Goal: Task Accomplishment & Management: Use online tool/utility

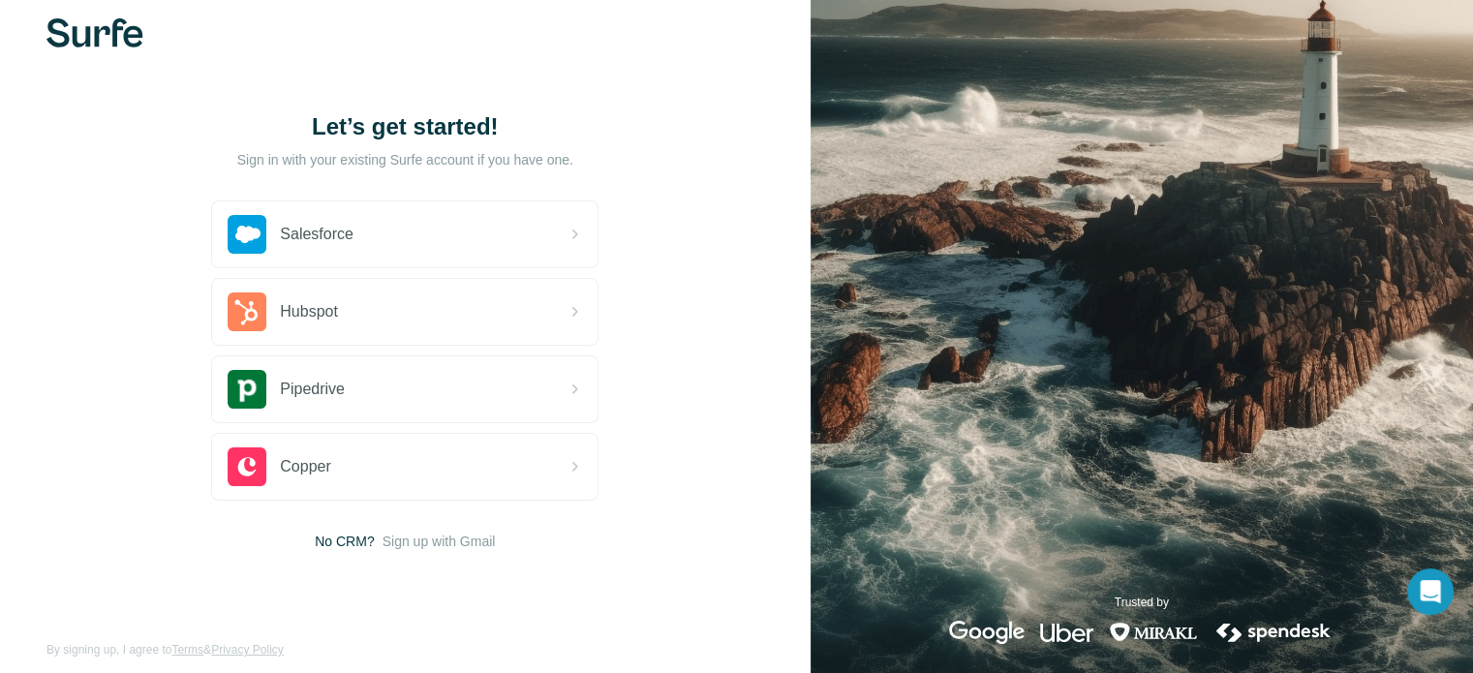
scroll to position [44, 0]
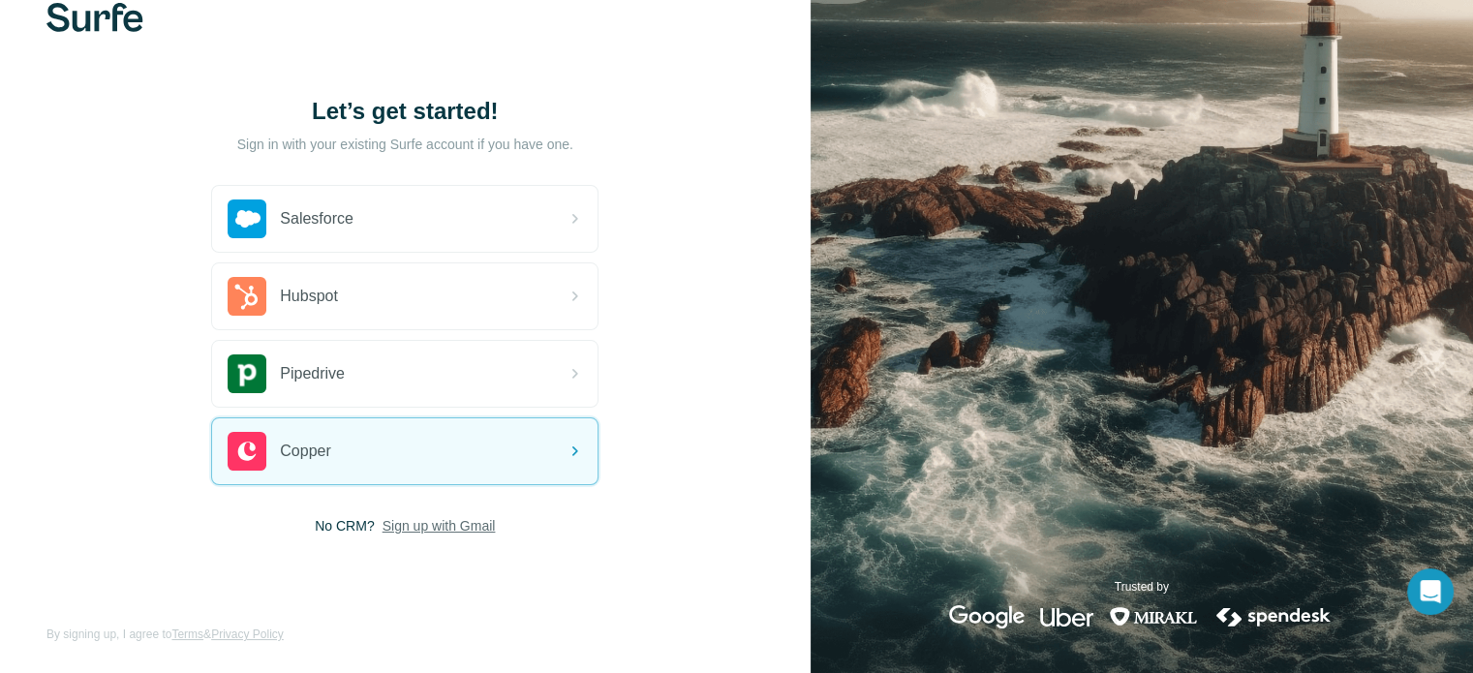
click at [445, 525] on span "Sign up with Gmail" at bounding box center [439, 525] width 113 height 19
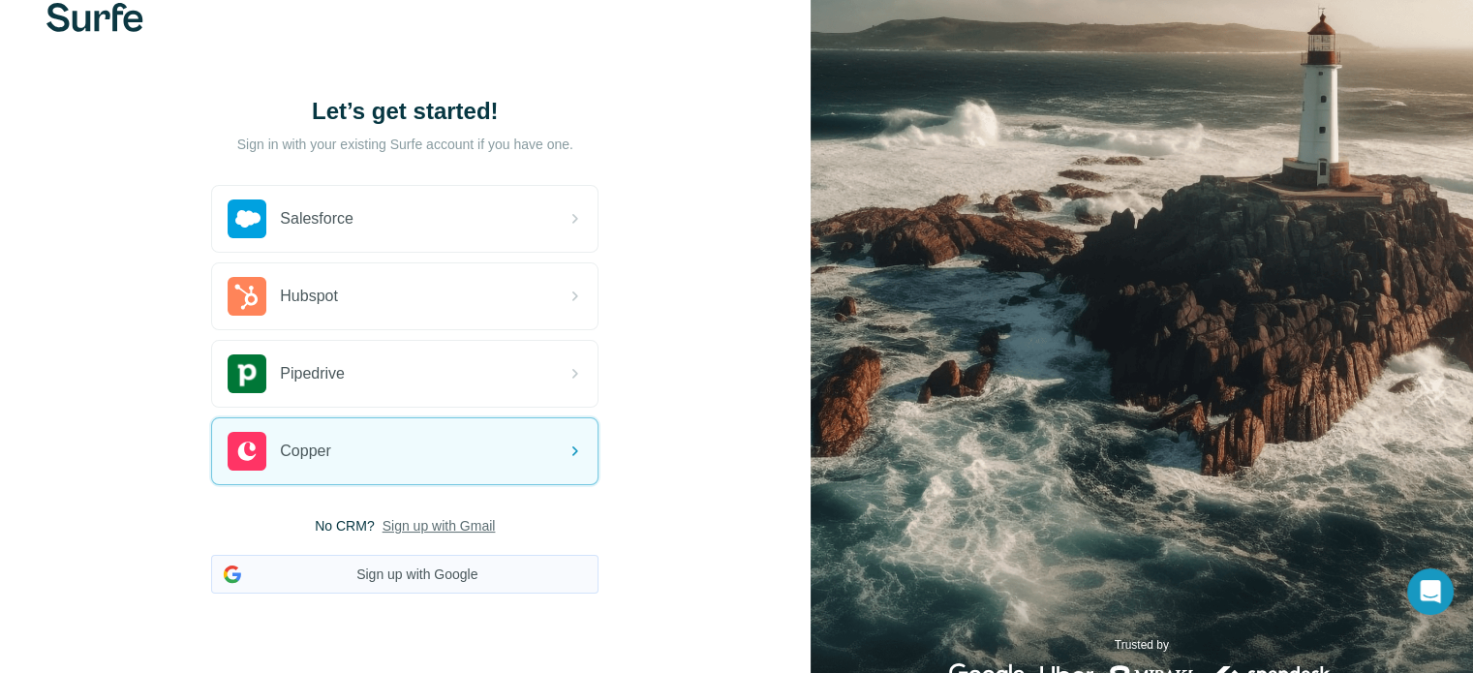
click at [422, 576] on button "Sign up with Google" at bounding box center [404, 574] width 387 height 39
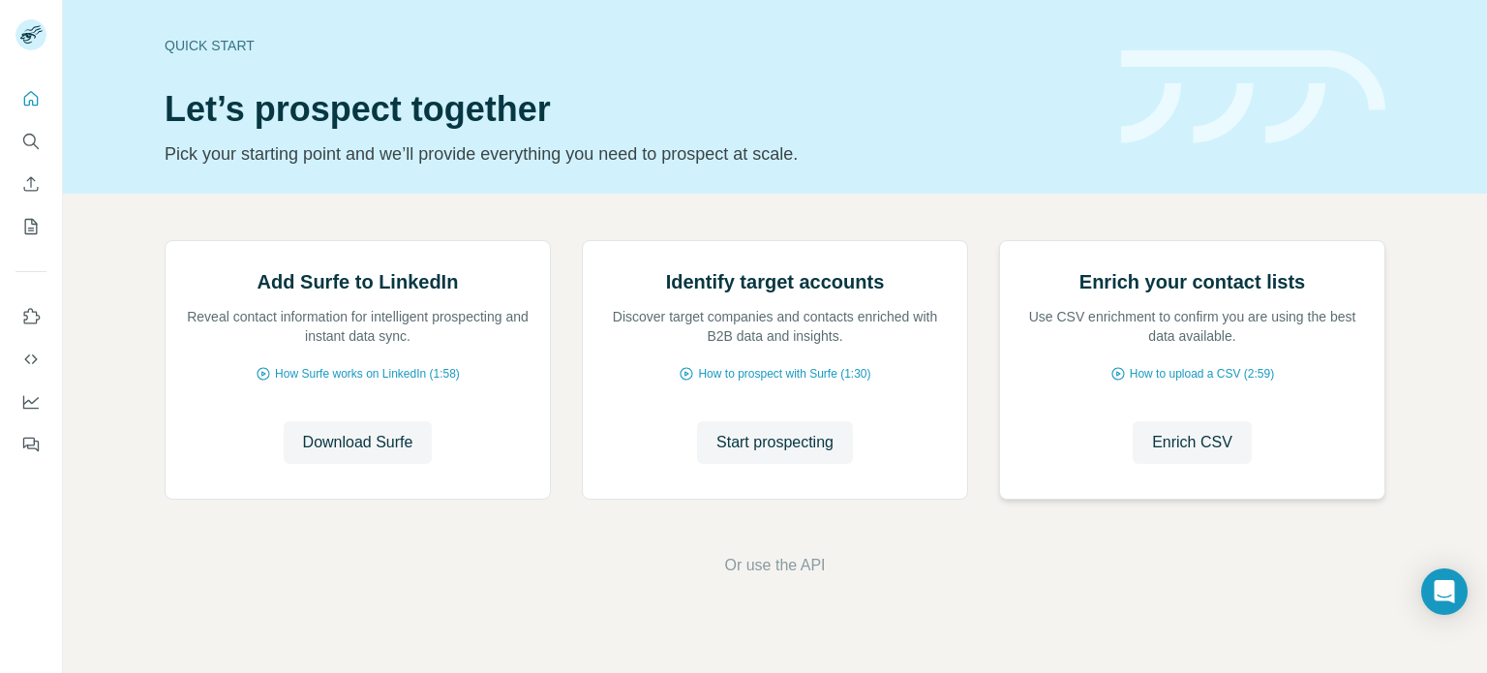
scroll to position [163, 0]
click at [27, 100] on icon "Quick start" at bounding box center [30, 98] width 19 height 19
click at [635, 499] on div "Identify target accounts Discover target companies and contacts enriched with B…" at bounding box center [775, 370] width 384 height 258
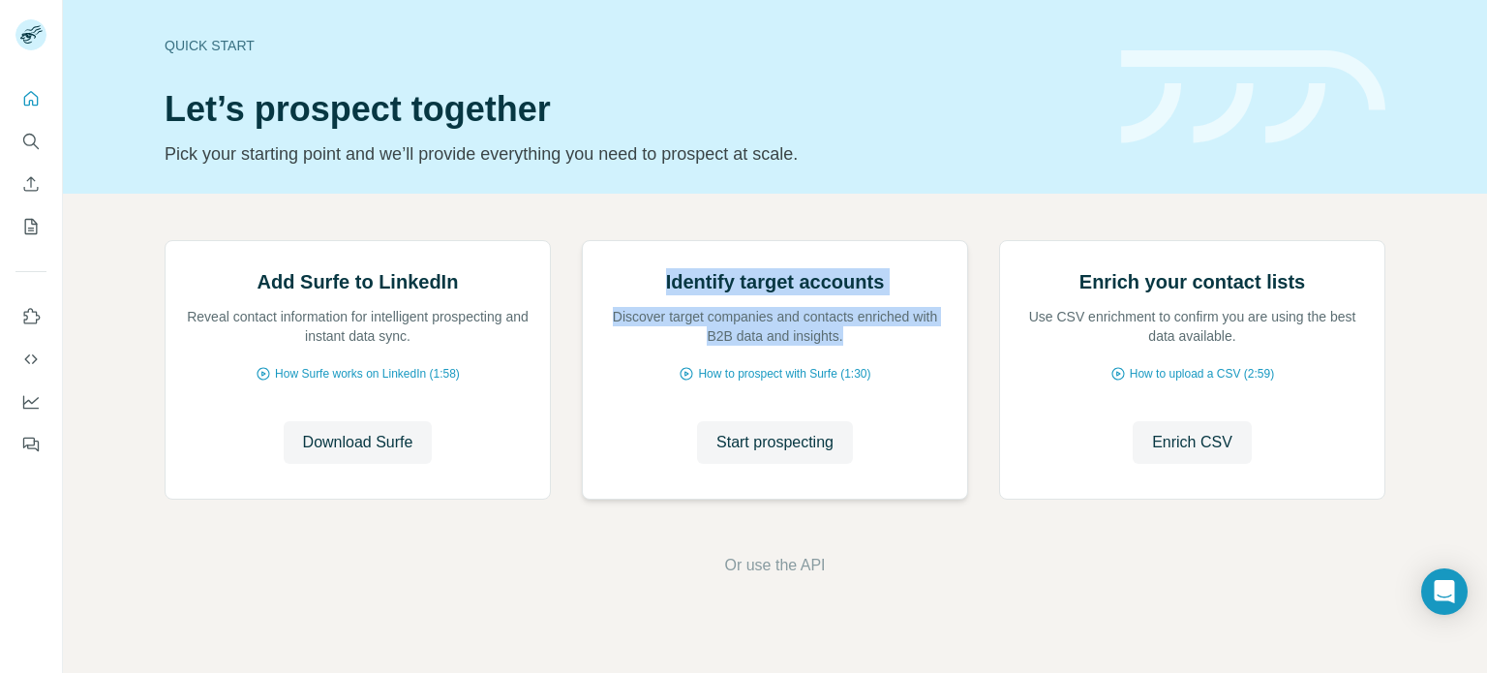
drag, startPoint x: 658, startPoint y: 399, endPoint x: 835, endPoint y: 452, distance: 185.0
click at [835, 346] on div "Identify target accounts Discover target companies and contacts enriched with B…" at bounding box center [775, 306] width 346 height 77
copy div "Identify target accounts Discover target companies and contacts enriched with B…"
click at [745, 454] on span "Start prospecting" at bounding box center [775, 442] width 117 height 23
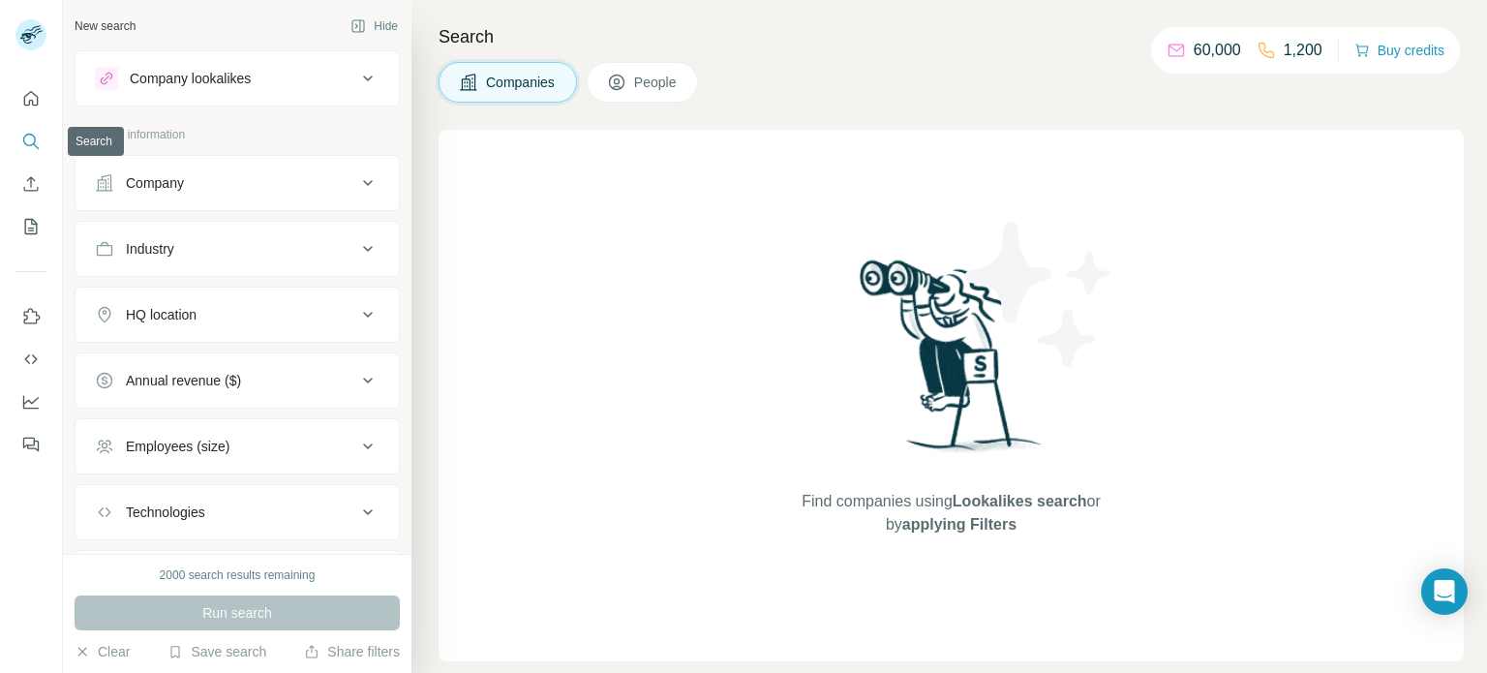
click at [27, 142] on icon "Search" at bounding box center [30, 141] width 19 height 19
click at [288, 192] on div "Company" at bounding box center [225, 182] width 261 height 19
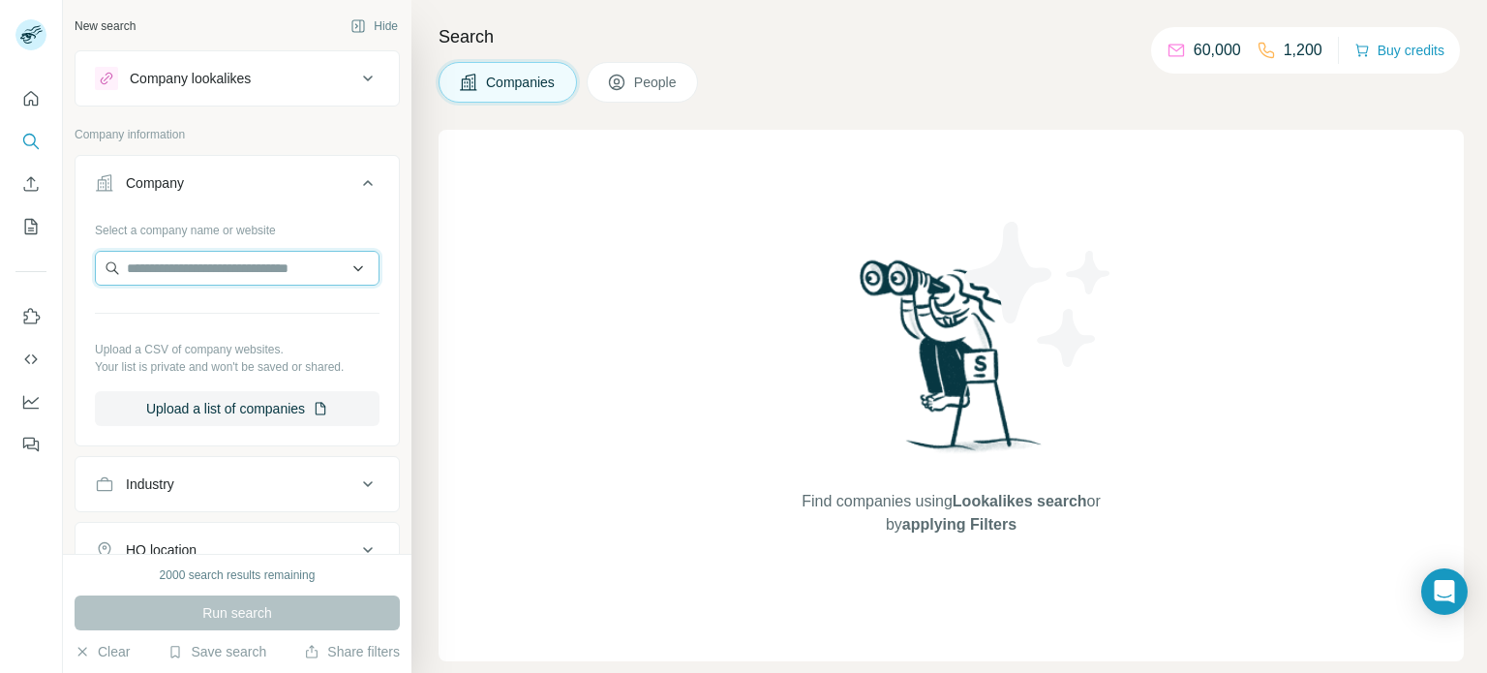
click at [248, 271] on input "text" at bounding box center [237, 268] width 285 height 35
click at [241, 259] on input "text" at bounding box center [237, 268] width 285 height 35
click at [221, 137] on p "Company information" at bounding box center [237, 134] width 325 height 17
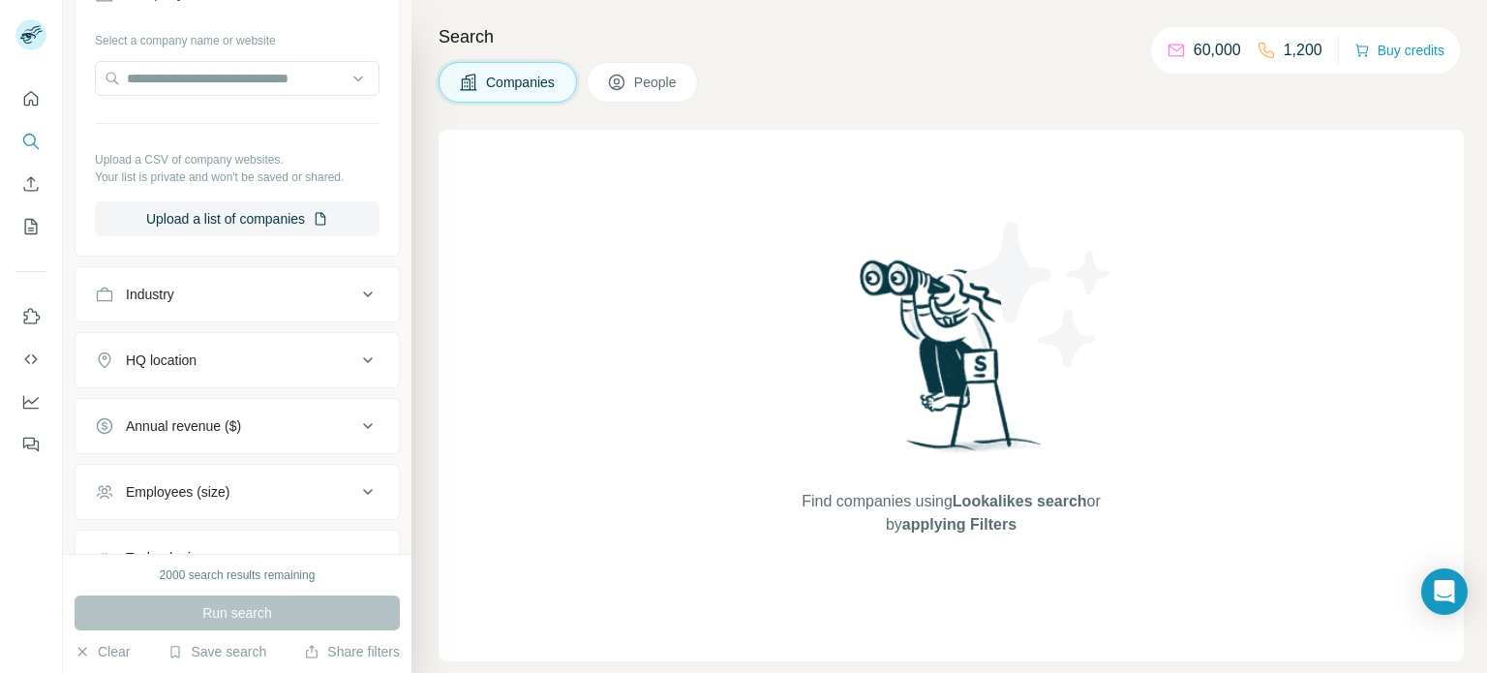
scroll to position [194, 0]
click at [272, 213] on button "Upload a list of companies" at bounding box center [237, 215] width 285 height 35
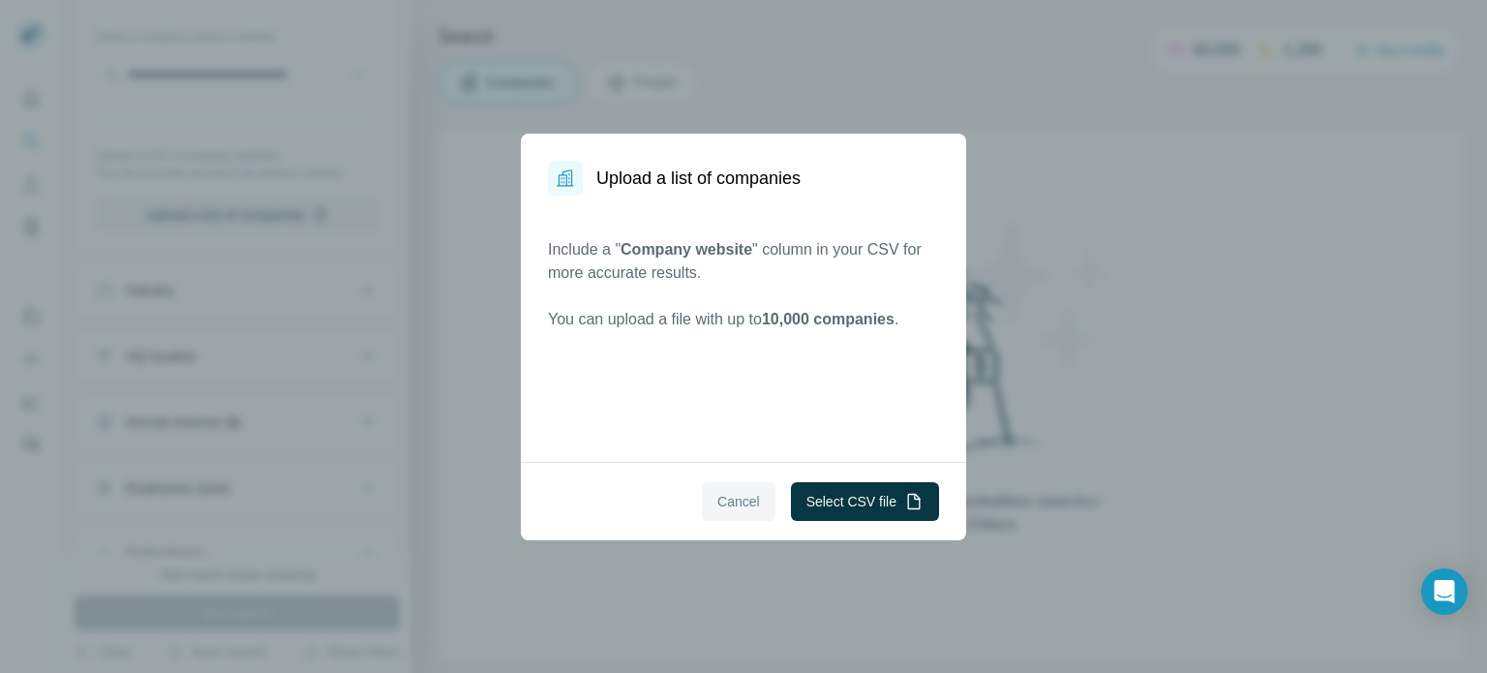
click at [742, 497] on span "Cancel" at bounding box center [739, 501] width 43 height 19
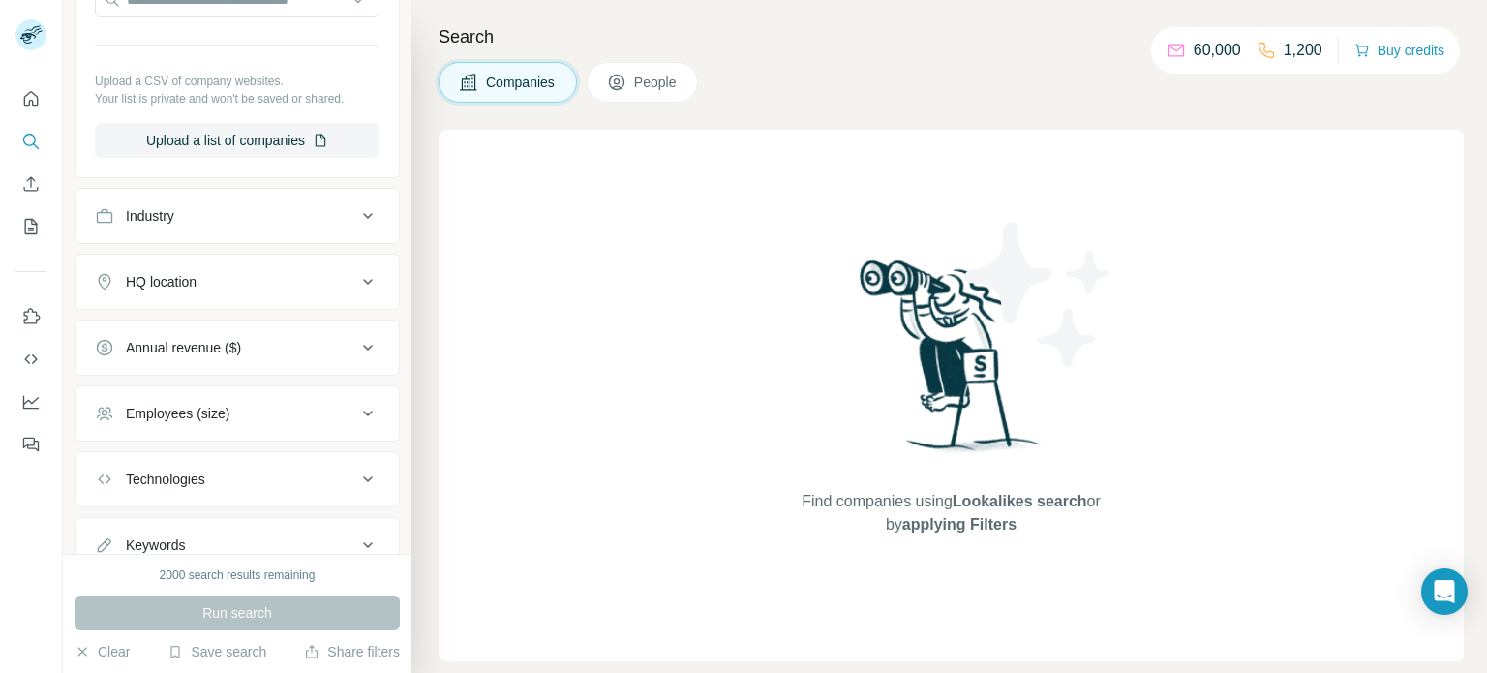
scroll to position [291, 0]
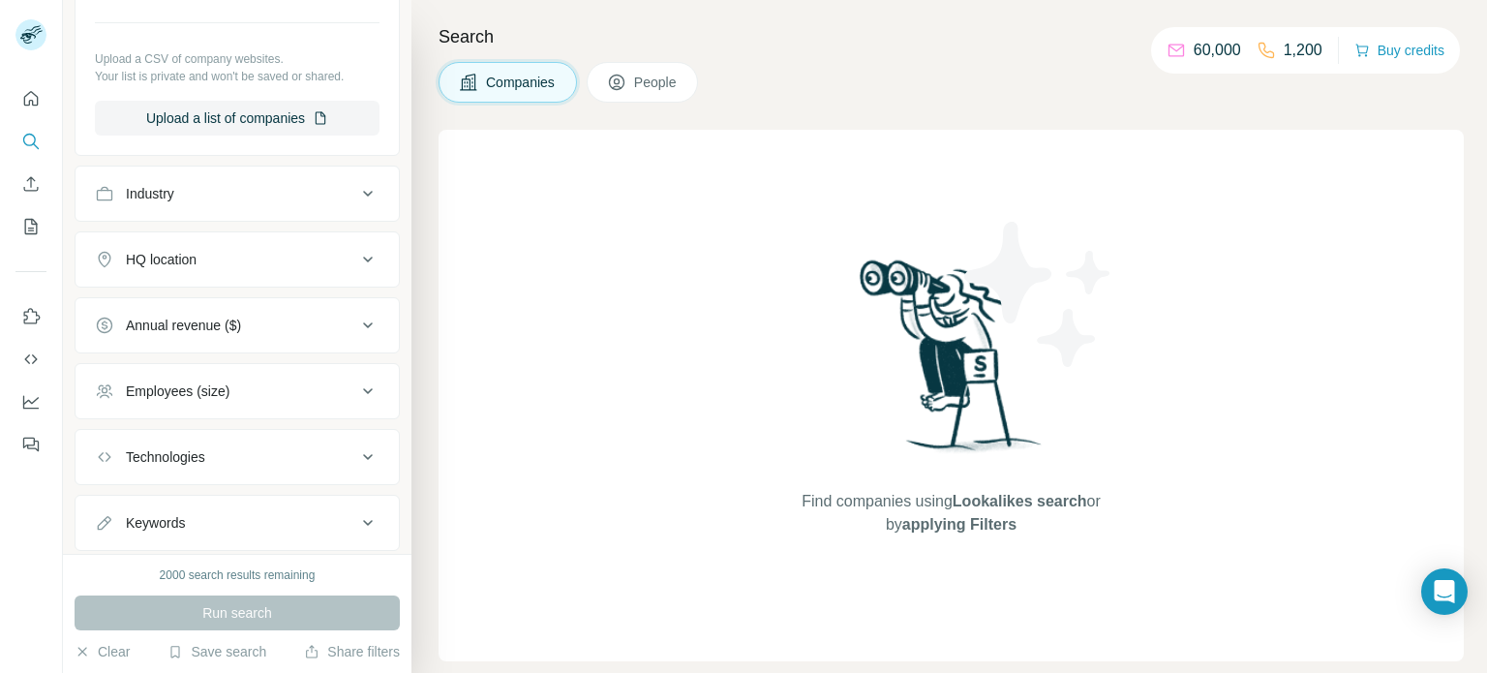
click at [833, 156] on div "Find companies using Lookalikes search or by applying Filters" at bounding box center [952, 396] width 349 height 532
click at [645, 92] on button "People" at bounding box center [643, 82] width 112 height 41
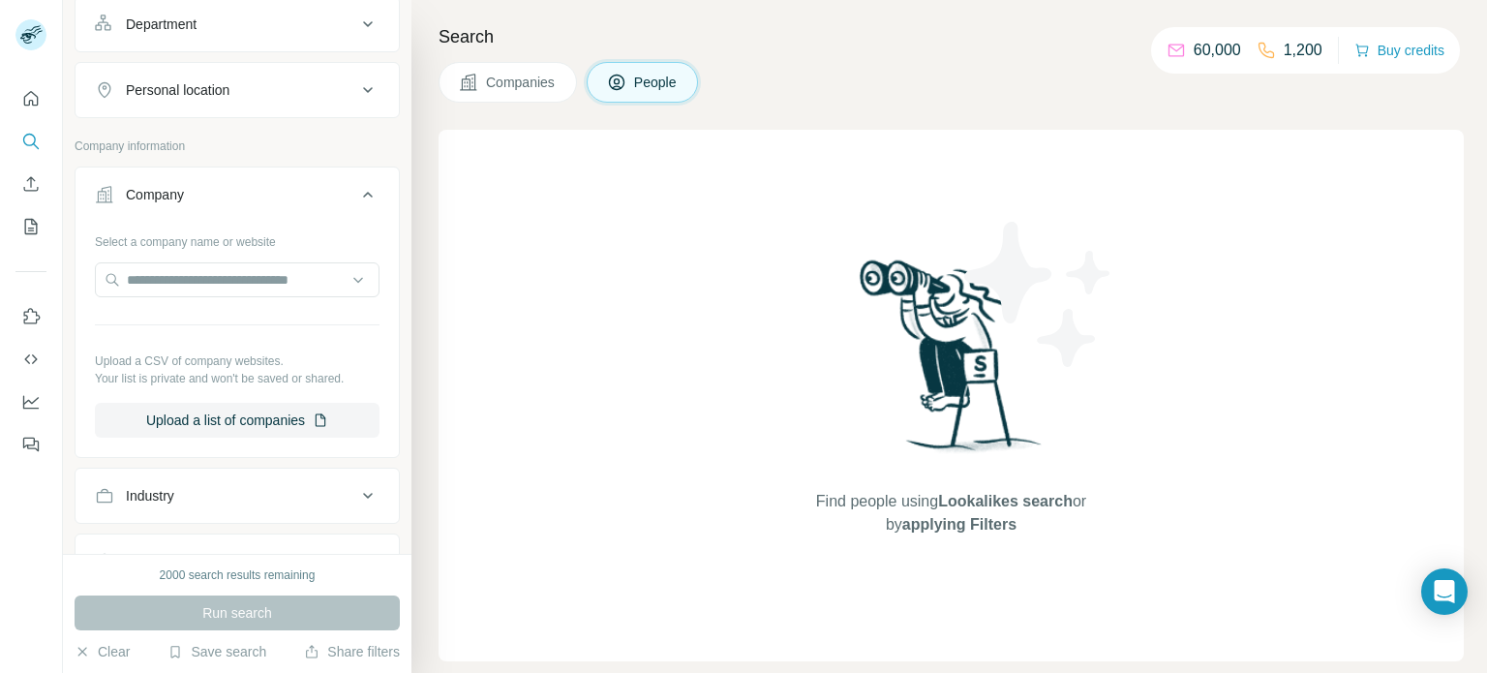
scroll to position [591, 0]
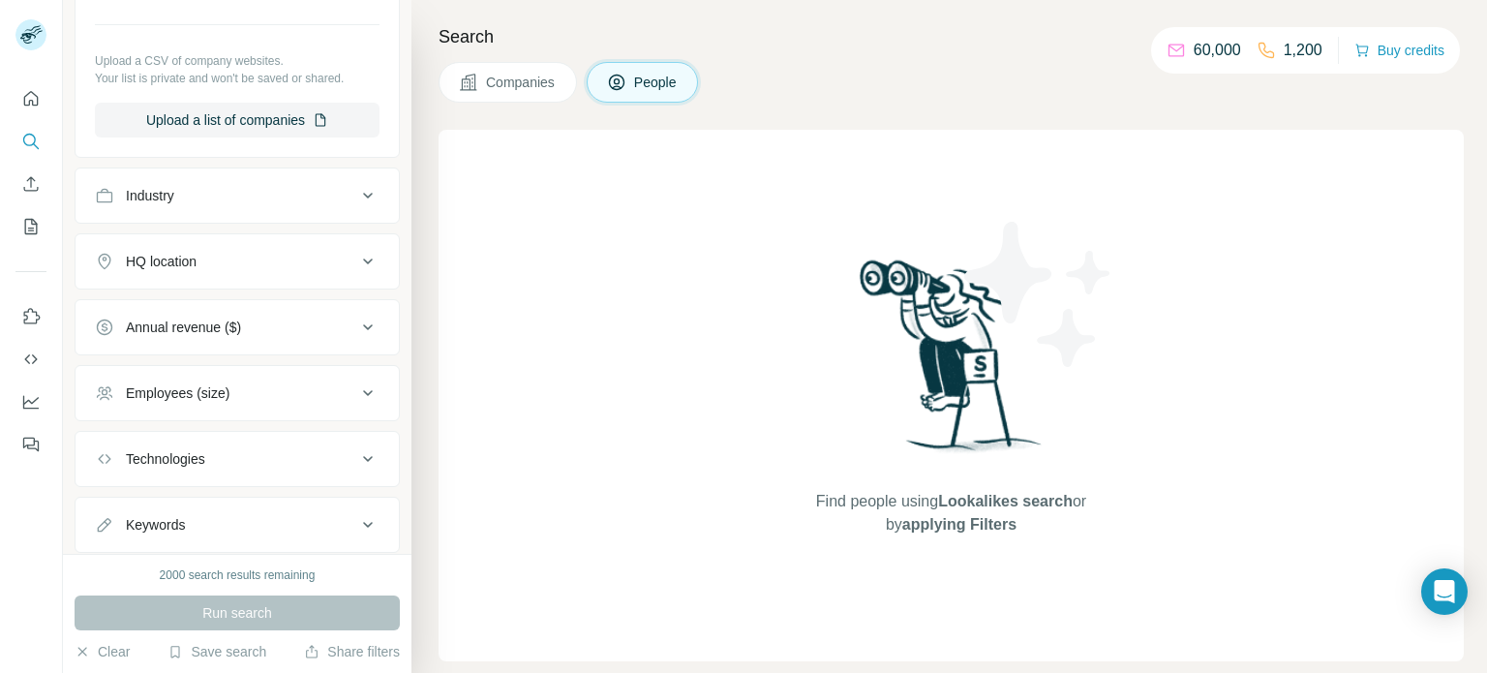
click at [532, 84] on span "Companies" at bounding box center [521, 82] width 71 height 19
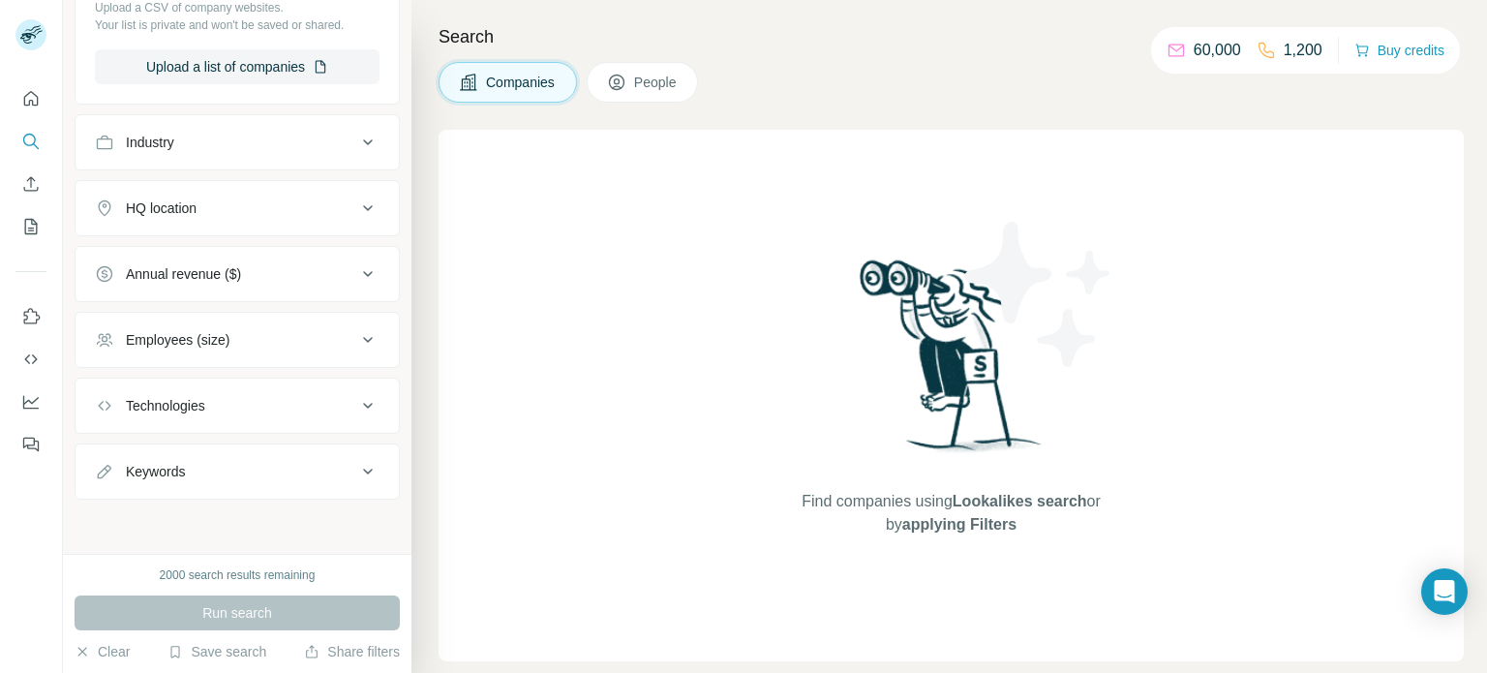
scroll to position [291, 0]
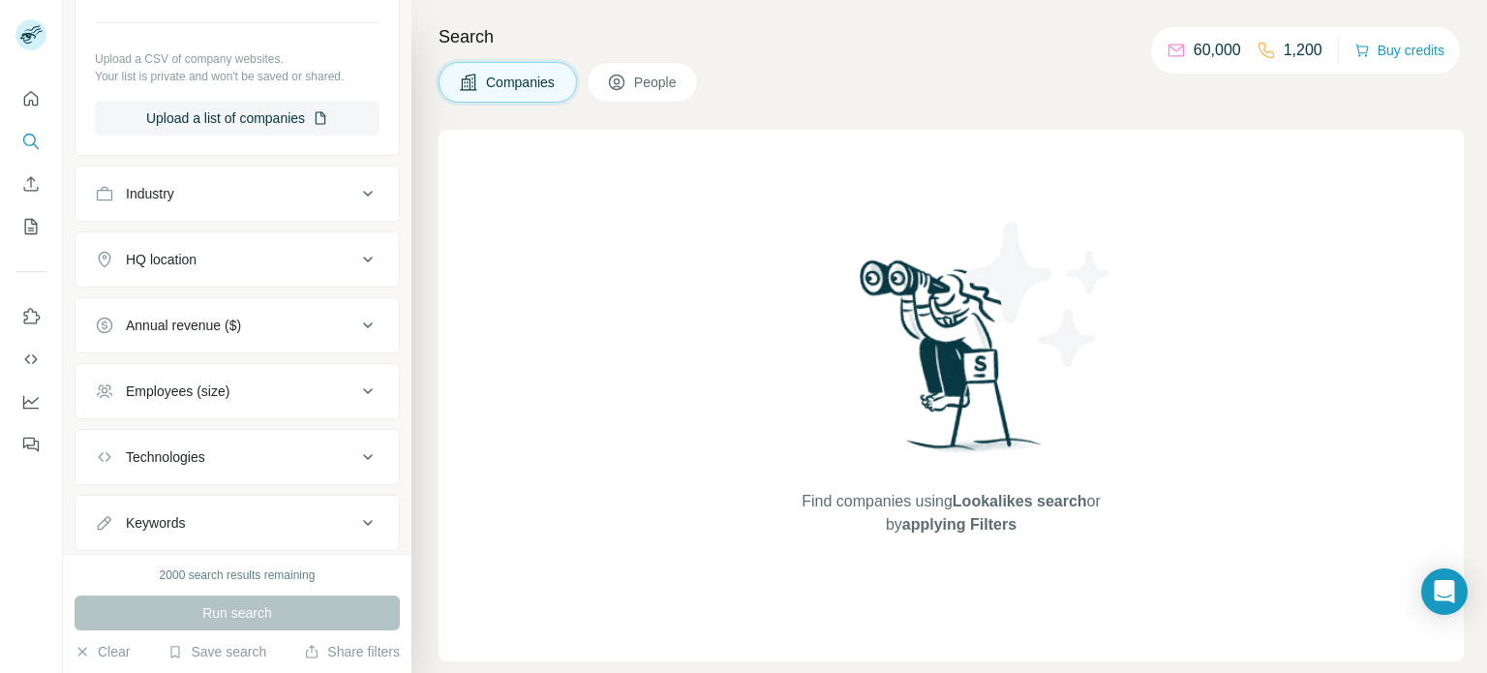
click at [356, 190] on icon at bounding box center [367, 193] width 23 height 23
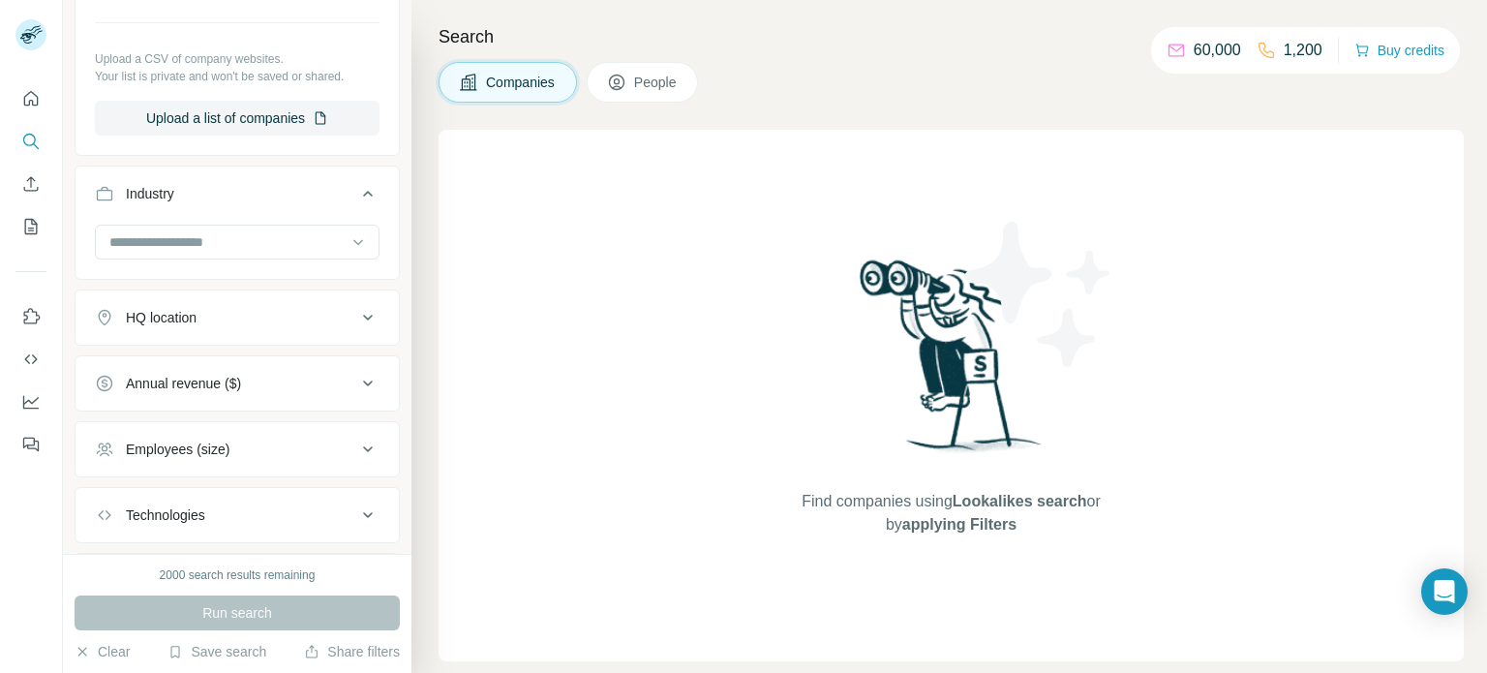
click at [356, 193] on icon at bounding box center [367, 193] width 23 height 23
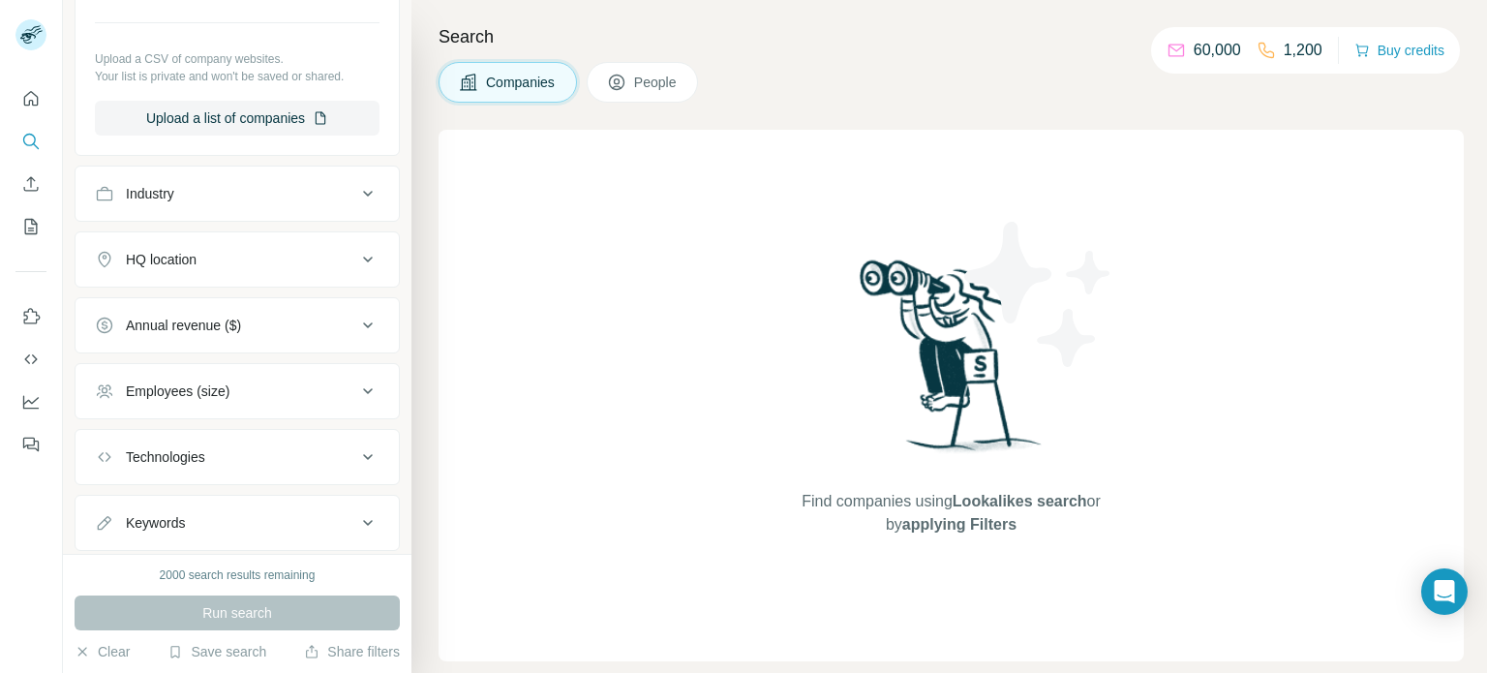
click at [285, 201] on div "Industry" at bounding box center [225, 193] width 261 height 19
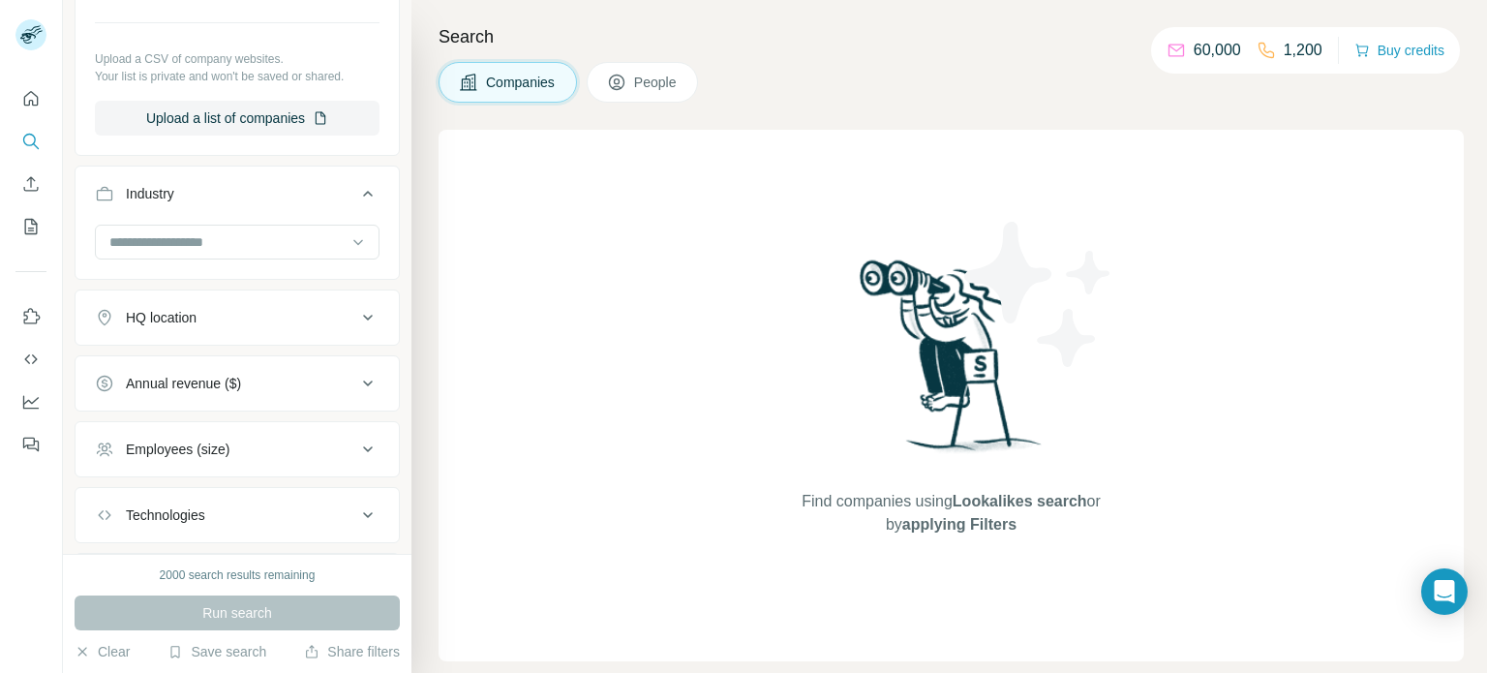
click at [262, 455] on div "Employees (size)" at bounding box center [225, 449] width 261 height 19
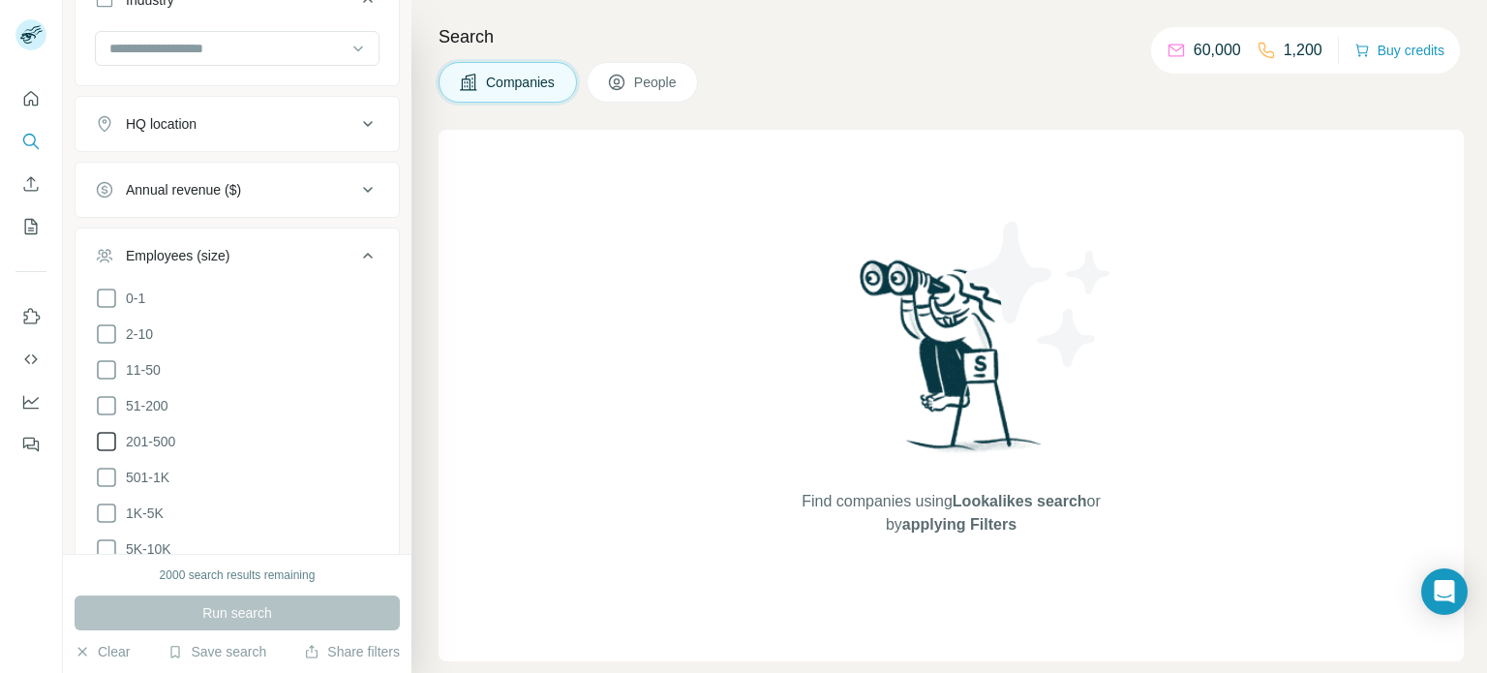
click at [103, 440] on icon at bounding box center [106, 441] width 23 height 23
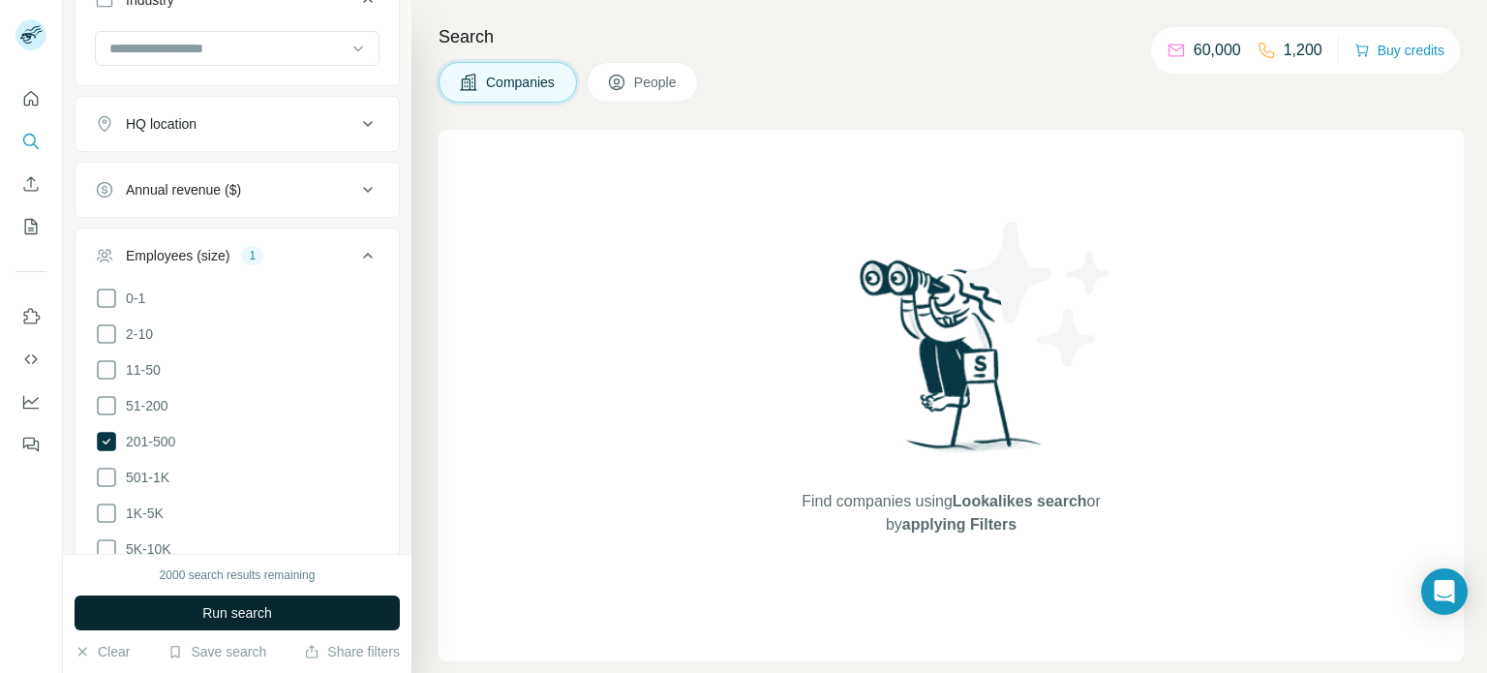
click at [199, 612] on button "Run search" at bounding box center [237, 613] width 325 height 35
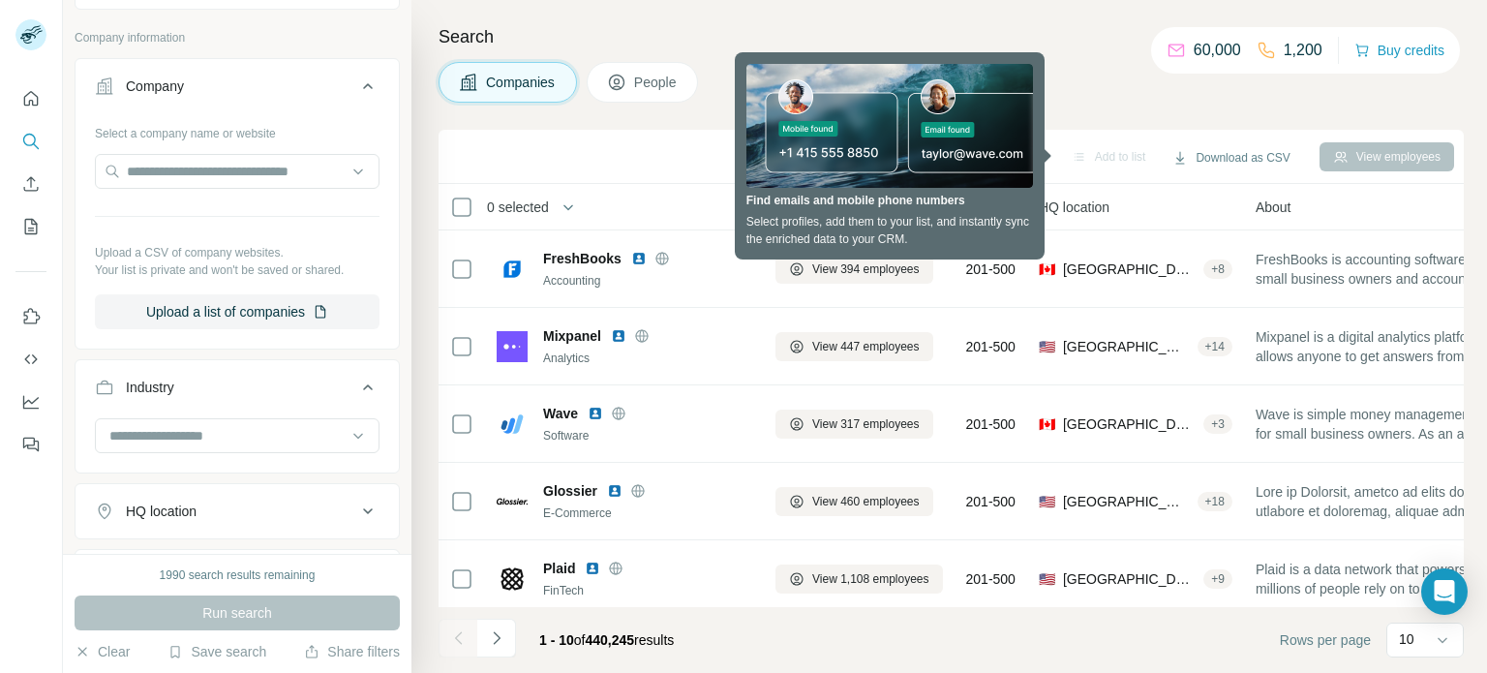
scroll to position [194, 0]
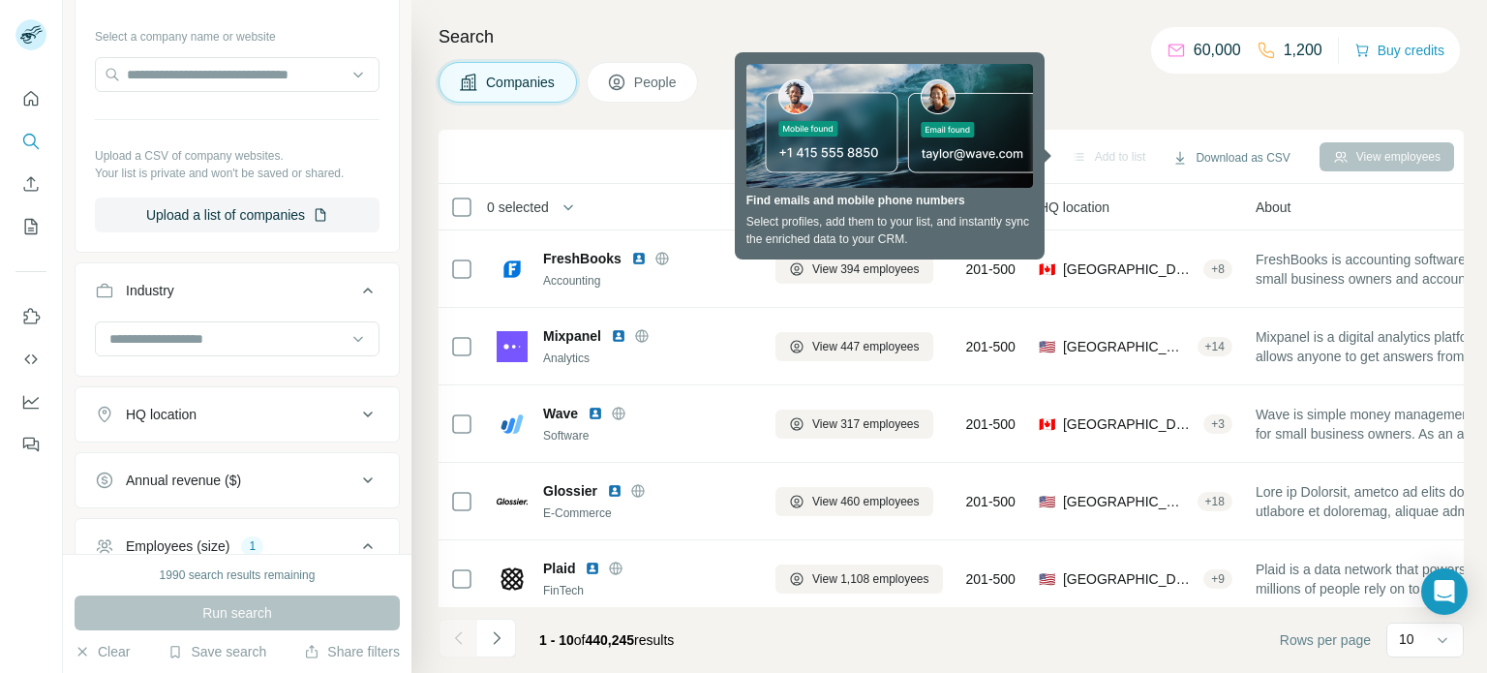
click at [240, 410] on div "HQ location" at bounding box center [225, 414] width 261 height 19
click at [206, 469] on input "text" at bounding box center [237, 462] width 285 height 35
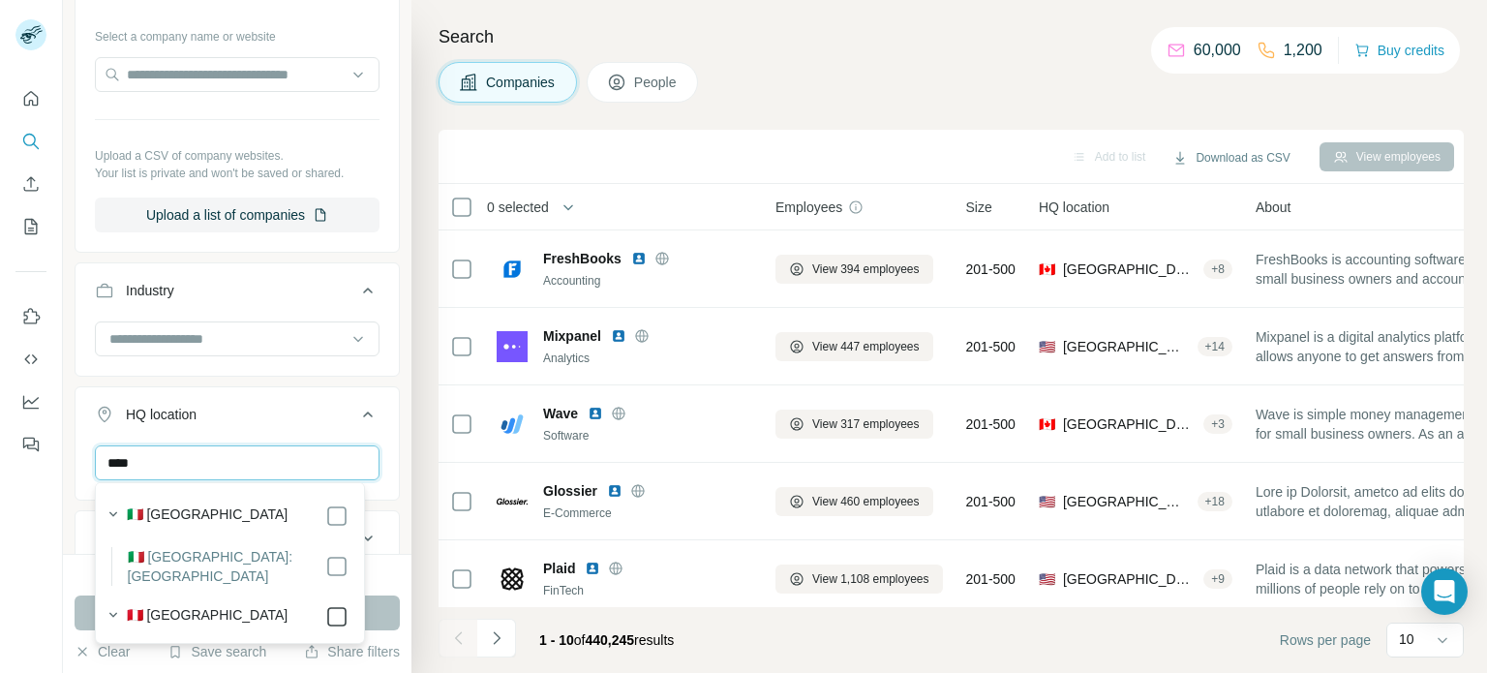
type input "****"
click at [380, 607] on button "Run search" at bounding box center [237, 613] width 325 height 35
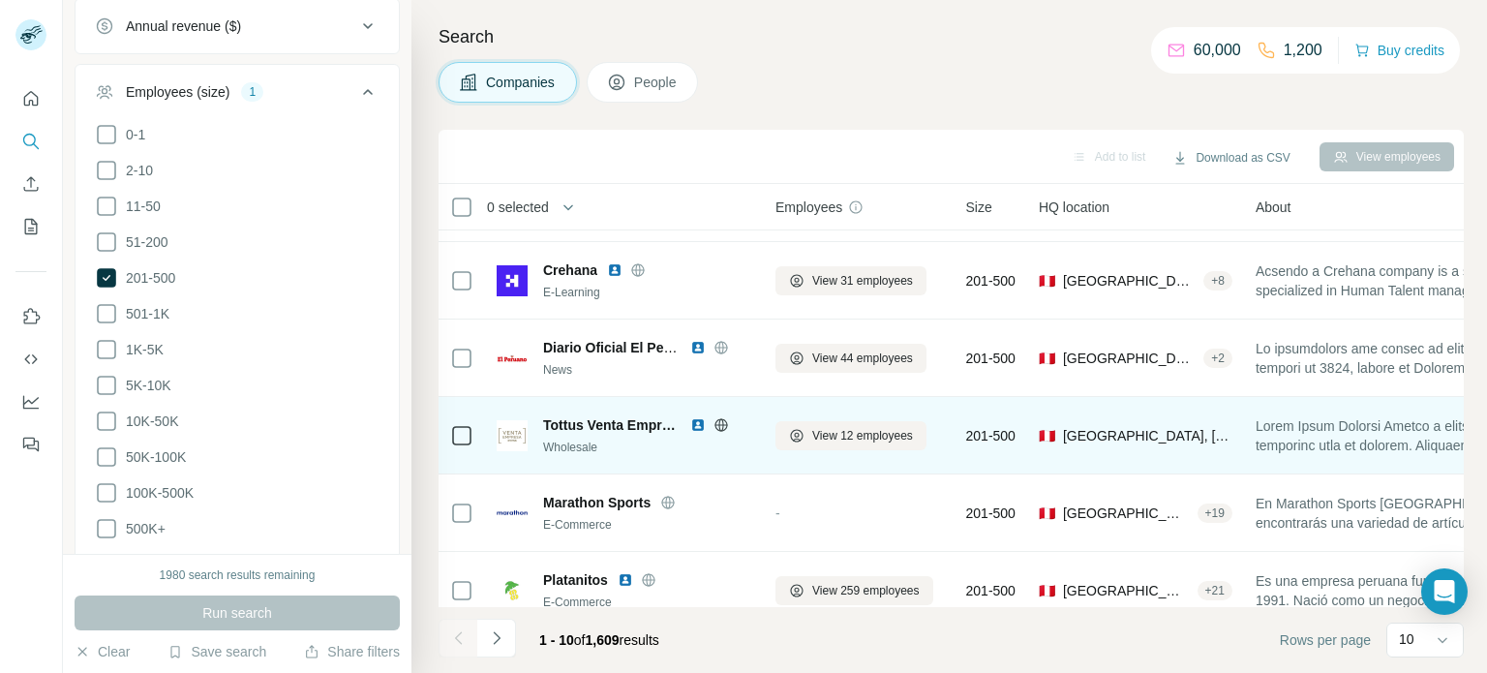
scroll to position [116, 0]
